Goal: Task Accomplishment & Management: Use online tool/utility

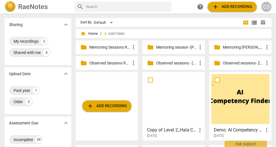
click at [170, 64] on p "Observed sessions - [PERSON_NAME]" at bounding box center [176, 63] width 41 height 6
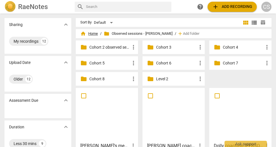
click at [92, 33] on span "home Home" at bounding box center [89, 34] width 18 height 6
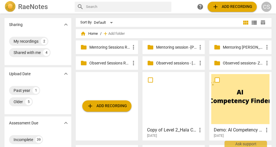
click at [225, 64] on p "Observed sessions- Zeina" at bounding box center [243, 63] width 41 height 6
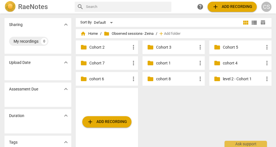
click at [160, 79] on p "cohort 8" at bounding box center [176, 79] width 41 height 6
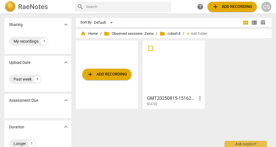
click at [163, 57] on div at bounding box center [173, 67] width 58 height 50
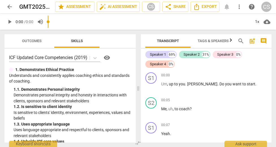
click at [38, 44] on span "Outcomes" at bounding box center [31, 41] width 33 height 8
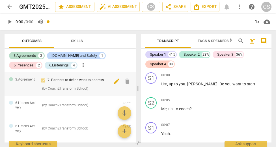
click at [124, 81] on span "delete" at bounding box center [127, 81] width 7 height 7
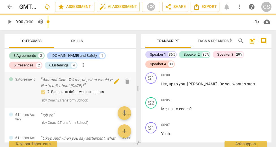
click at [124, 81] on span "delete" at bounding box center [127, 81] width 7 height 7
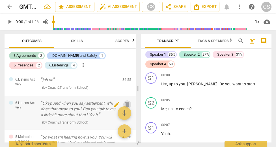
click at [125, 104] on span "delete" at bounding box center [127, 104] width 7 height 7
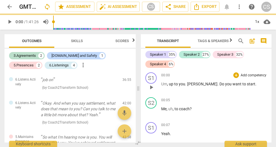
click at [126, 101] on span "delete" at bounding box center [127, 104] width 7 height 7
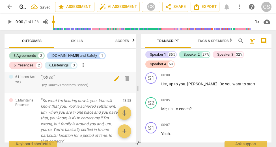
click at [127, 78] on span "delete" at bounding box center [127, 78] width 7 height 7
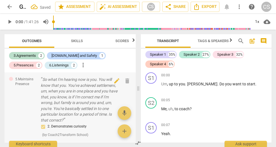
scroll to position [0, 0]
click at [124, 81] on span "delete" at bounding box center [127, 81] width 7 height 7
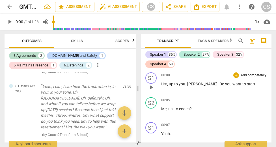
scroll to position [250, 0]
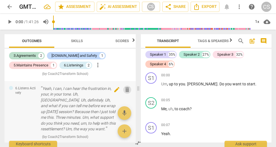
click at [125, 86] on span "delete" at bounding box center [127, 89] width 7 height 7
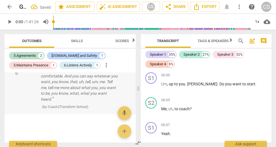
click at [125, 89] on div "[DOMAIN_NAME] and Safety And this is a safe space for you to say whatever makes…" at bounding box center [70, 85] width 131 height 57
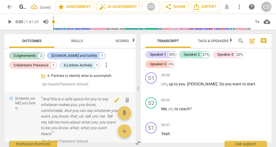
scroll to position [183, 0]
click at [125, 97] on span "delete" at bounding box center [127, 100] width 7 height 7
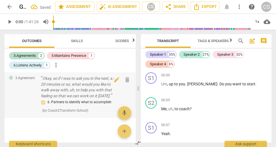
scroll to position [149, 0]
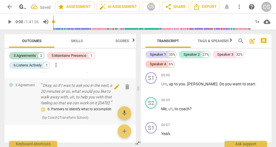
click at [125, 84] on span "delete" at bounding box center [127, 86] width 7 height 7
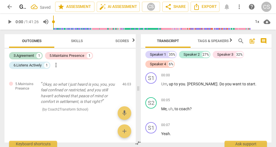
scroll to position [110, 0]
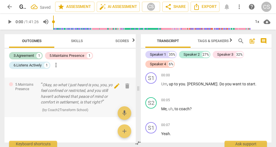
click at [127, 83] on span "delete" at bounding box center [127, 86] width 7 height 7
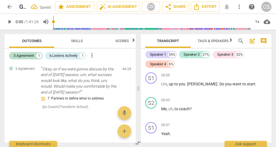
scroll to position [62, 0]
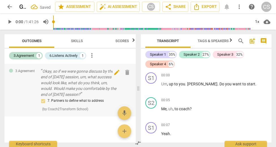
click at [126, 70] on span "delete" at bounding box center [127, 72] width 7 height 7
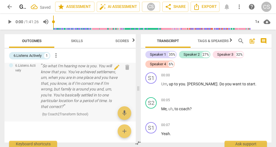
scroll to position [0, 0]
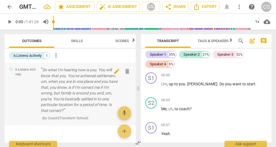
click at [125, 72] on span "delete" at bounding box center [127, 71] width 7 height 7
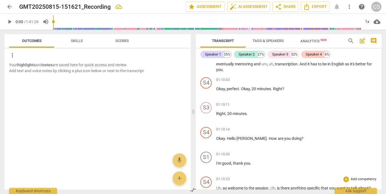
scroll to position [6529, 0]
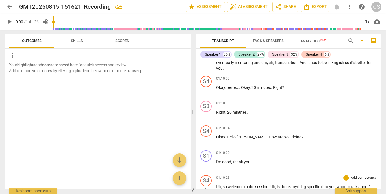
click at [275, 147] on p "Add competency" at bounding box center [363, 178] width 27 height 5
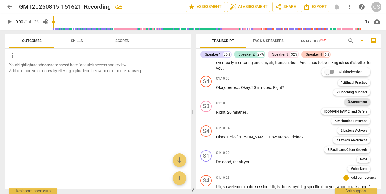
click at [275, 101] on b "3.Agreement" at bounding box center [357, 102] width 19 height 7
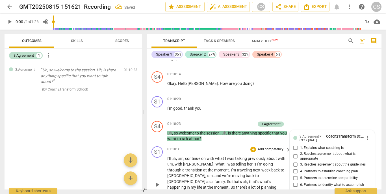
scroll to position [7464, 0]
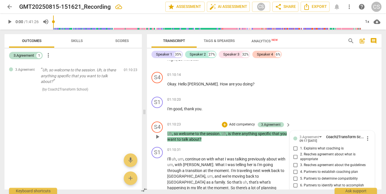
click at [275, 147] on input "4. Partners to establish coaching plan" at bounding box center [295, 172] width 9 height 7
checkbox input "false"
click at [275, 147] on input "7. Partners to define what to address" at bounding box center [295, 192] width 9 height 7
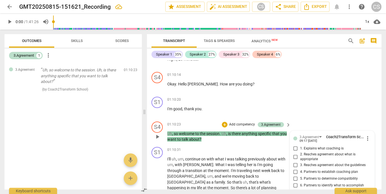
checkbox input "true"
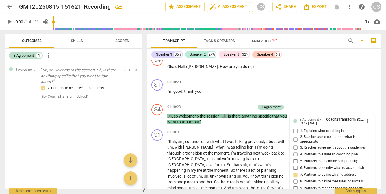
scroll to position [7484, 0]
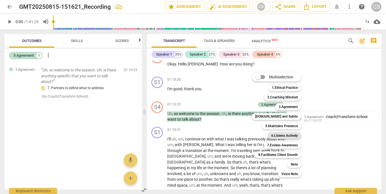
click at [275, 138] on b "6.Listens Actively" at bounding box center [284, 136] width 27 height 7
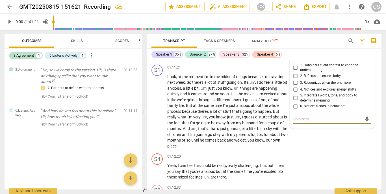
scroll to position [7646, 0]
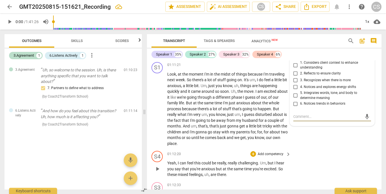
click at [267, 147] on p "Add competency" at bounding box center [270, 154] width 27 height 5
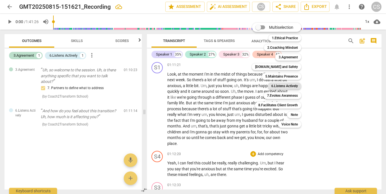
click at [275, 86] on b "6.Listens Actively" at bounding box center [284, 86] width 27 height 7
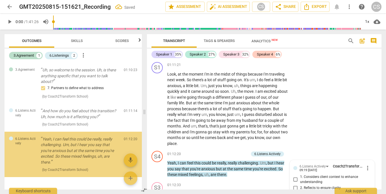
scroll to position [14, 0]
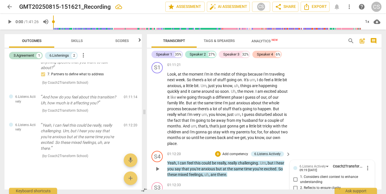
checkbox input "true"
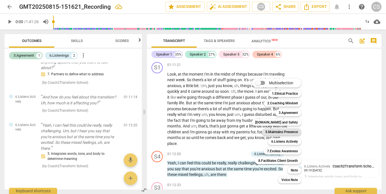
click at [275, 133] on b "5.Maintains Presence" at bounding box center [281, 132] width 32 height 7
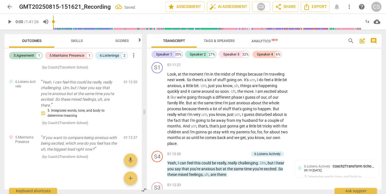
scroll to position [7726, 0]
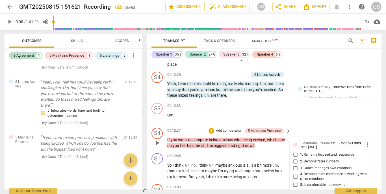
click at [275, 147] on input "2. Demonstrates curiosity" at bounding box center [295, 162] width 9 height 7
checkbox input "true"
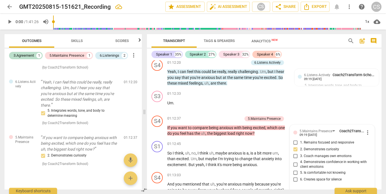
scroll to position [7737, 0]
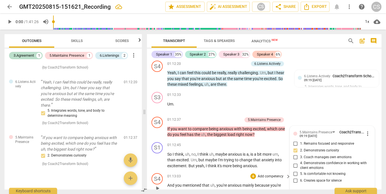
click at [261, 147] on p "Add competency" at bounding box center [270, 176] width 27 height 5
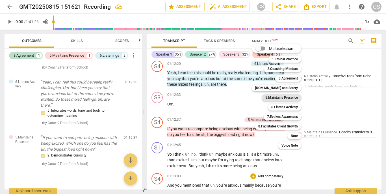
click at [272, 98] on b "5.Maintains Presence" at bounding box center [281, 97] width 32 height 7
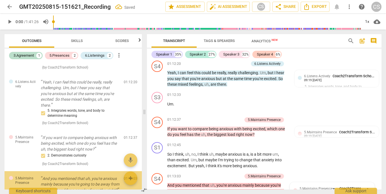
scroll to position [103, 0]
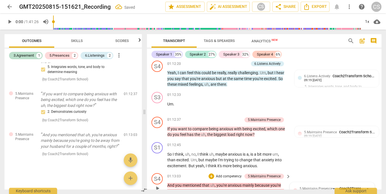
checkbox input "true"
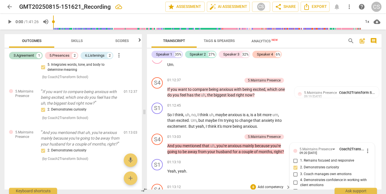
scroll to position [7779, 0]
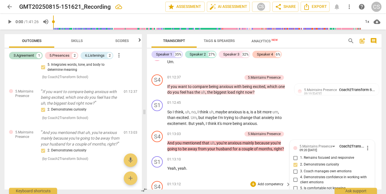
click at [261, 147] on p "Add competency" at bounding box center [270, 184] width 27 height 5
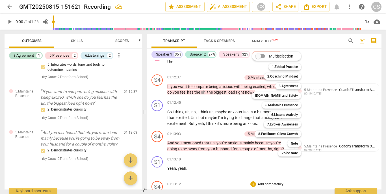
click at [275, 118] on div "6.Listens Actively 6" at bounding box center [288, 115] width 44 height 10
click at [275, 114] on b "6.Listens Actively" at bounding box center [284, 115] width 27 height 7
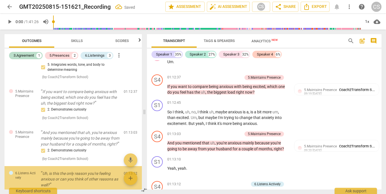
scroll to position [144, 0]
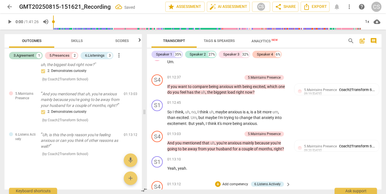
checkbox input "true"
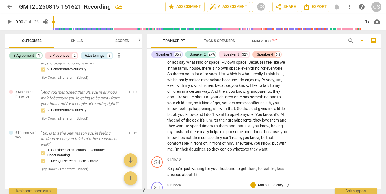
scroll to position [7995, 0]
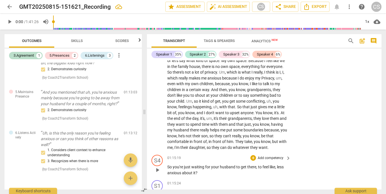
click at [275, 147] on p "Add competency" at bounding box center [270, 158] width 27 height 5
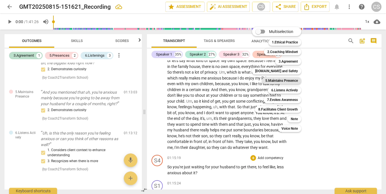
click at [275, 82] on b "5.Maintains Presence" at bounding box center [281, 80] width 32 height 7
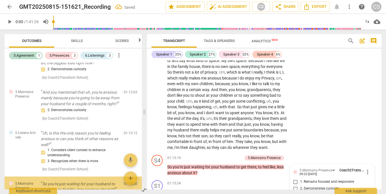
scroll to position [188, 0]
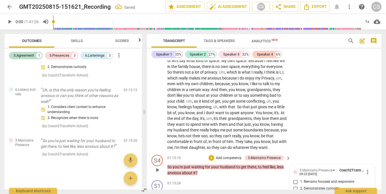
click at [275, 147] on input "2. Demonstrates curiosity" at bounding box center [295, 189] width 9 height 7
checkbox input "true"
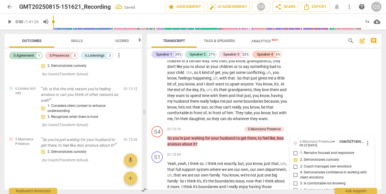
scroll to position [8051, 0]
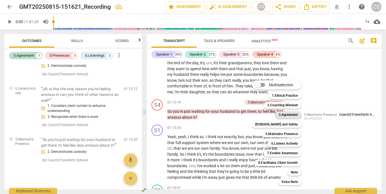
click at [275, 113] on b "3.Agreement" at bounding box center [288, 115] width 19 height 7
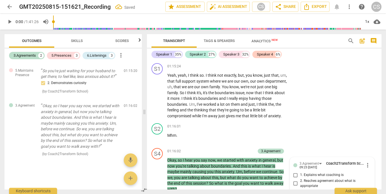
scroll to position [8113, 0]
checkbox input "true"
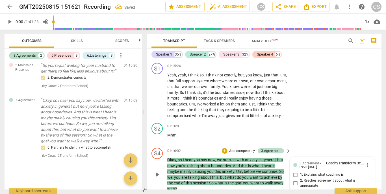
checkbox input "true"
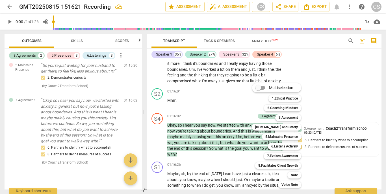
click at [274, 142] on div "6.Listens Actively 6" at bounding box center [288, 147] width 44 height 10
click at [275, 96] on div at bounding box center [193, 97] width 386 height 194
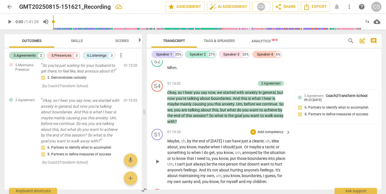
scroll to position [8181, 0]
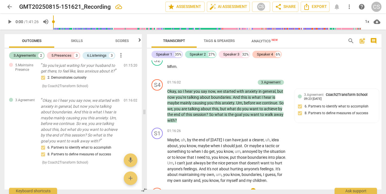
click at [275, 147] on p "Add competency" at bounding box center [270, 191] width 27 height 5
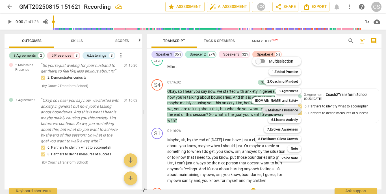
click at [275, 111] on b "5.Maintains Presence" at bounding box center [281, 110] width 32 height 7
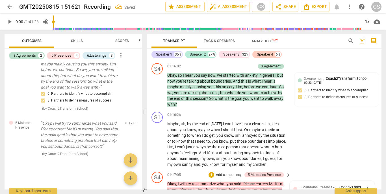
scroll to position [8198, 0]
click at [232, 147] on p "Add competency" at bounding box center [228, 174] width 27 height 5
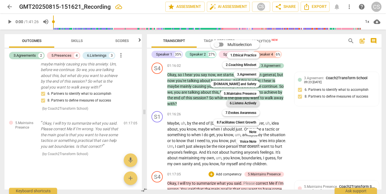
click at [236, 104] on b "6.Listens Actively" at bounding box center [243, 103] width 27 height 7
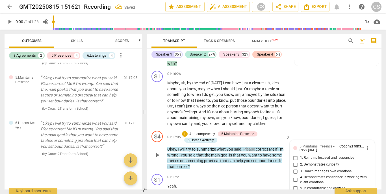
scroll to position [8243, 0]
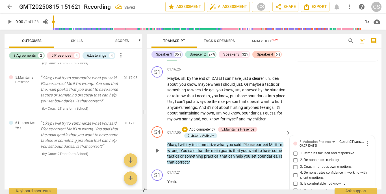
checkbox input "true"
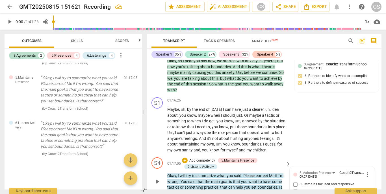
scroll to position [8206, 0]
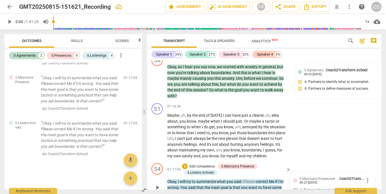
click at [275, 147] on span "more_vert" at bounding box center [367, 180] width 7 height 7
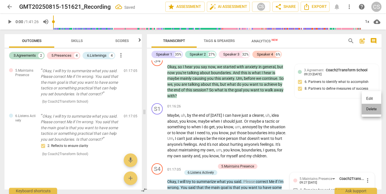
click at [275, 109] on li "Delete" at bounding box center [371, 109] width 19 height 11
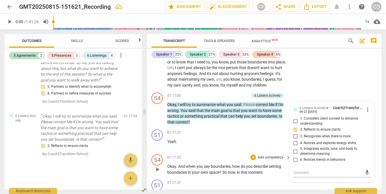
scroll to position [8278, 0]
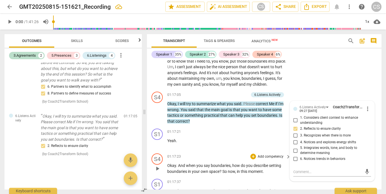
click at [267, 147] on p "Add competency" at bounding box center [270, 157] width 27 height 5
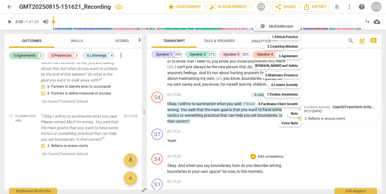
click at [239, 98] on div at bounding box center [193, 97] width 386 height 194
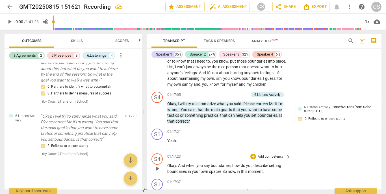
click at [261, 147] on p "Add competency" at bounding box center [270, 157] width 27 height 5
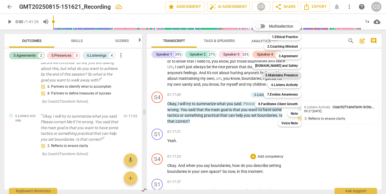
click at [275, 76] on b "5.Maintains Presence" at bounding box center [281, 75] width 32 height 7
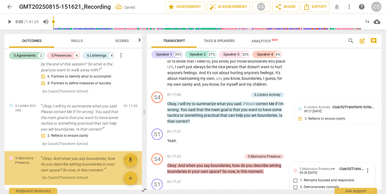
scroll to position [367, 0]
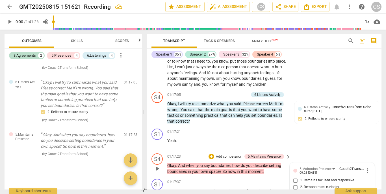
click at [275, 147] on input "2. Demonstrates curiosity" at bounding box center [295, 187] width 9 height 7
checkbox input "true"
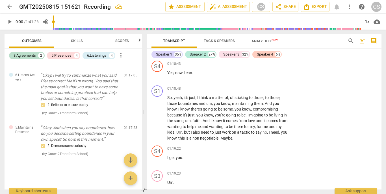
scroll to position [8492, 0]
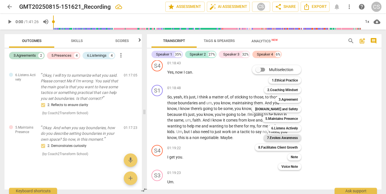
click at [275, 136] on b "7.Evokes Awareness" at bounding box center [282, 138] width 31 height 7
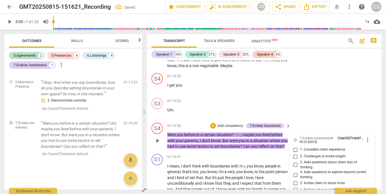
scroll to position [8562, 0]
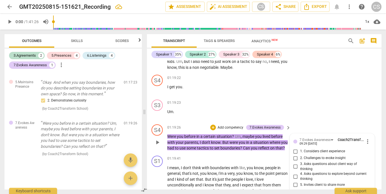
click at [275, 147] on input "1. Considers client experience" at bounding box center [295, 151] width 9 height 7
checkbox input "true"
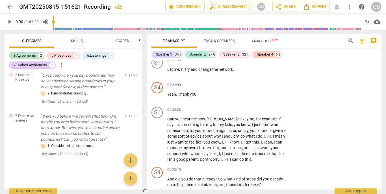
scroll to position [8918, 0]
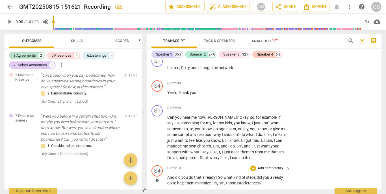
click at [271, 147] on p "Add competency" at bounding box center [270, 168] width 27 height 5
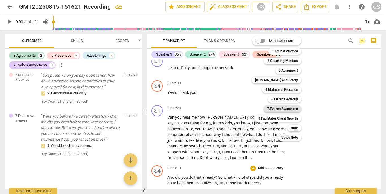
click at [275, 106] on b "7.Evokes Awareness" at bounding box center [282, 109] width 31 height 7
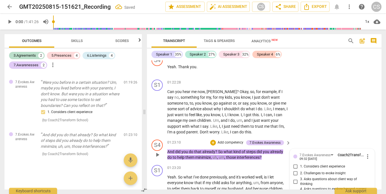
scroll to position [8943, 0]
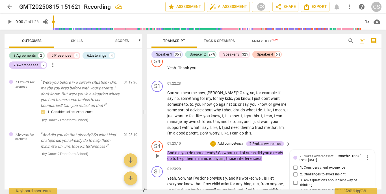
click at [275, 147] on input "1. Considers client experience" at bounding box center [295, 168] width 9 height 7
checkbox input "true"
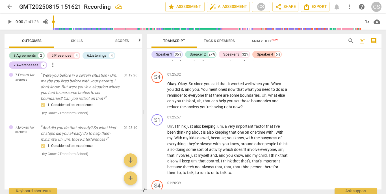
scroll to position [9273, 0]
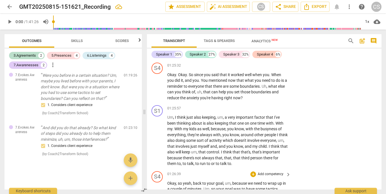
click at [262, 147] on p "Add competency" at bounding box center [270, 174] width 27 height 5
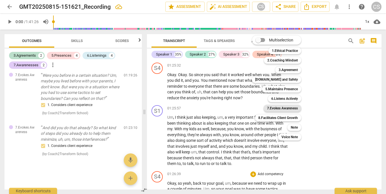
click at [267, 107] on b "7.Evokes Awareness" at bounding box center [282, 108] width 31 height 7
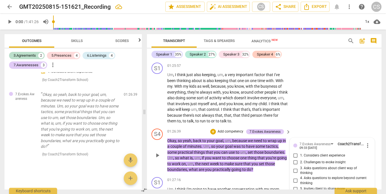
scroll to position [9308, 0]
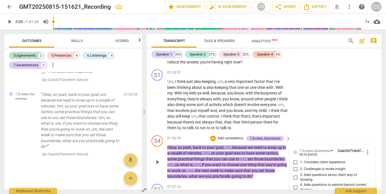
checkbox input "true"
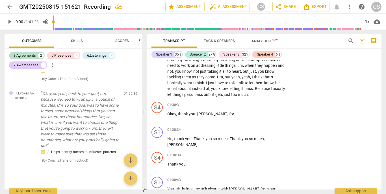
scroll to position [9722, 0]
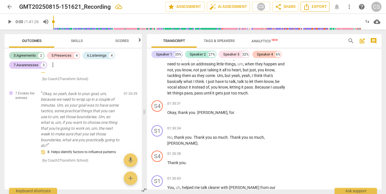
click at [275, 8] on icon "Export" at bounding box center [306, 6] width 7 height 7
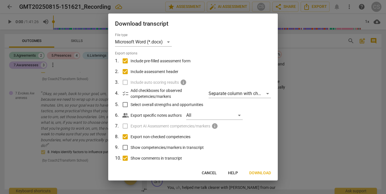
click at [266, 147] on span "Download" at bounding box center [260, 174] width 22 height 6
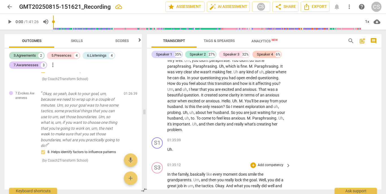
scroll to position [10287, 0]
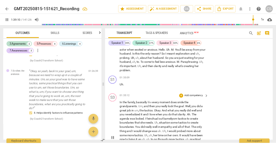
scroll to position [10278, 0]
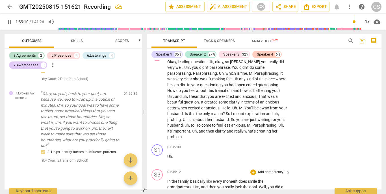
click at [178, 147] on span "family" at bounding box center [183, 181] width 10 height 5
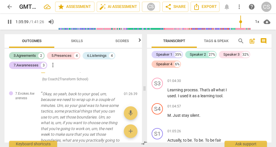
scroll to position [15643, 0]
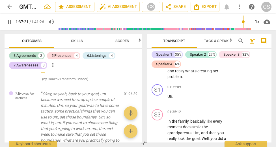
click at [11, 21] on span "pause" at bounding box center [9, 21] width 7 height 7
type input "5844"
